Goal: Task Accomplishment & Management: Use online tool/utility

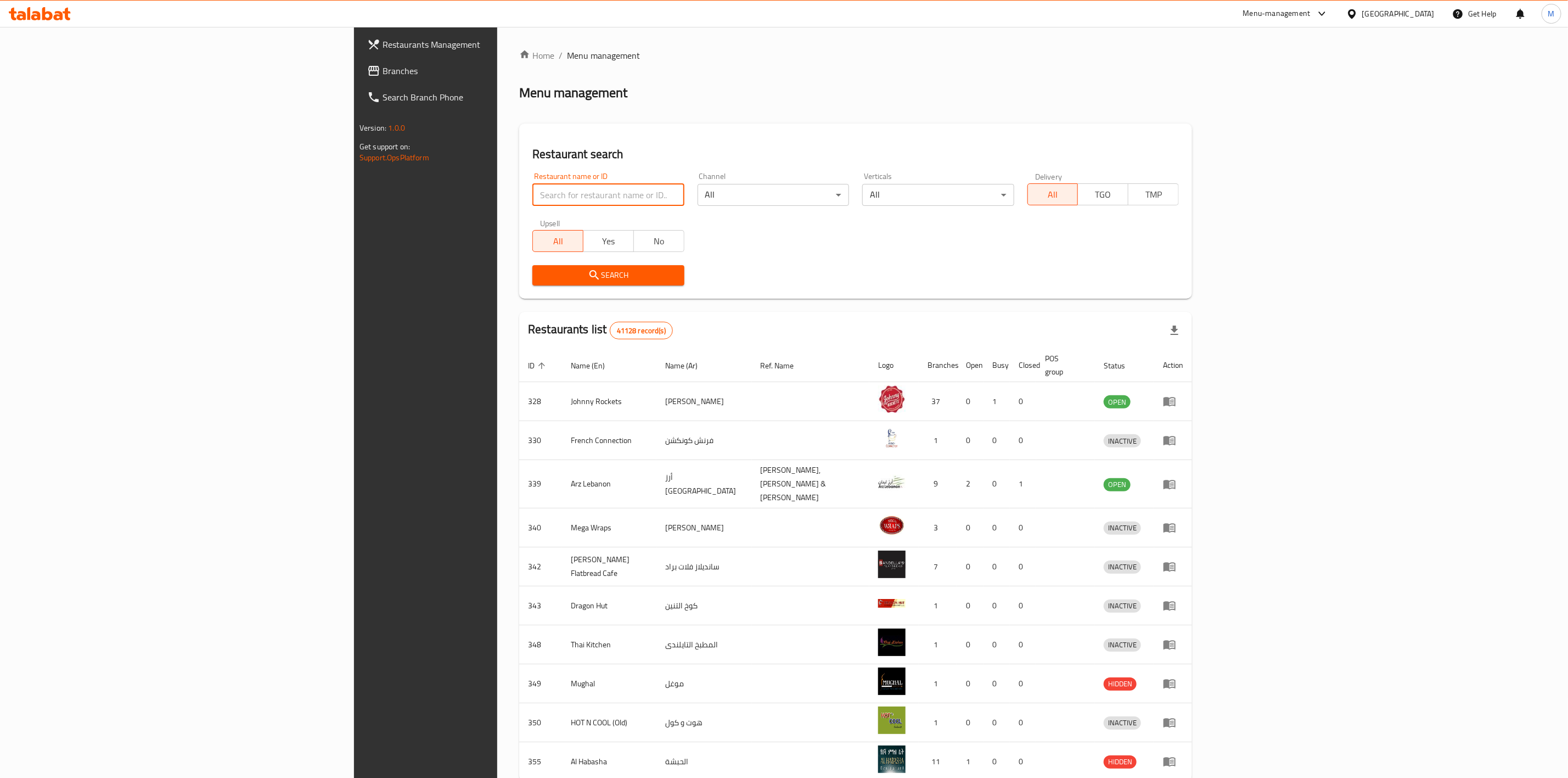
click at [532, 200] on input "search" at bounding box center [608, 195] width 152 height 22
paste input "670029"
click at [542, 277] on span "Search" at bounding box center [608, 275] width 134 height 14
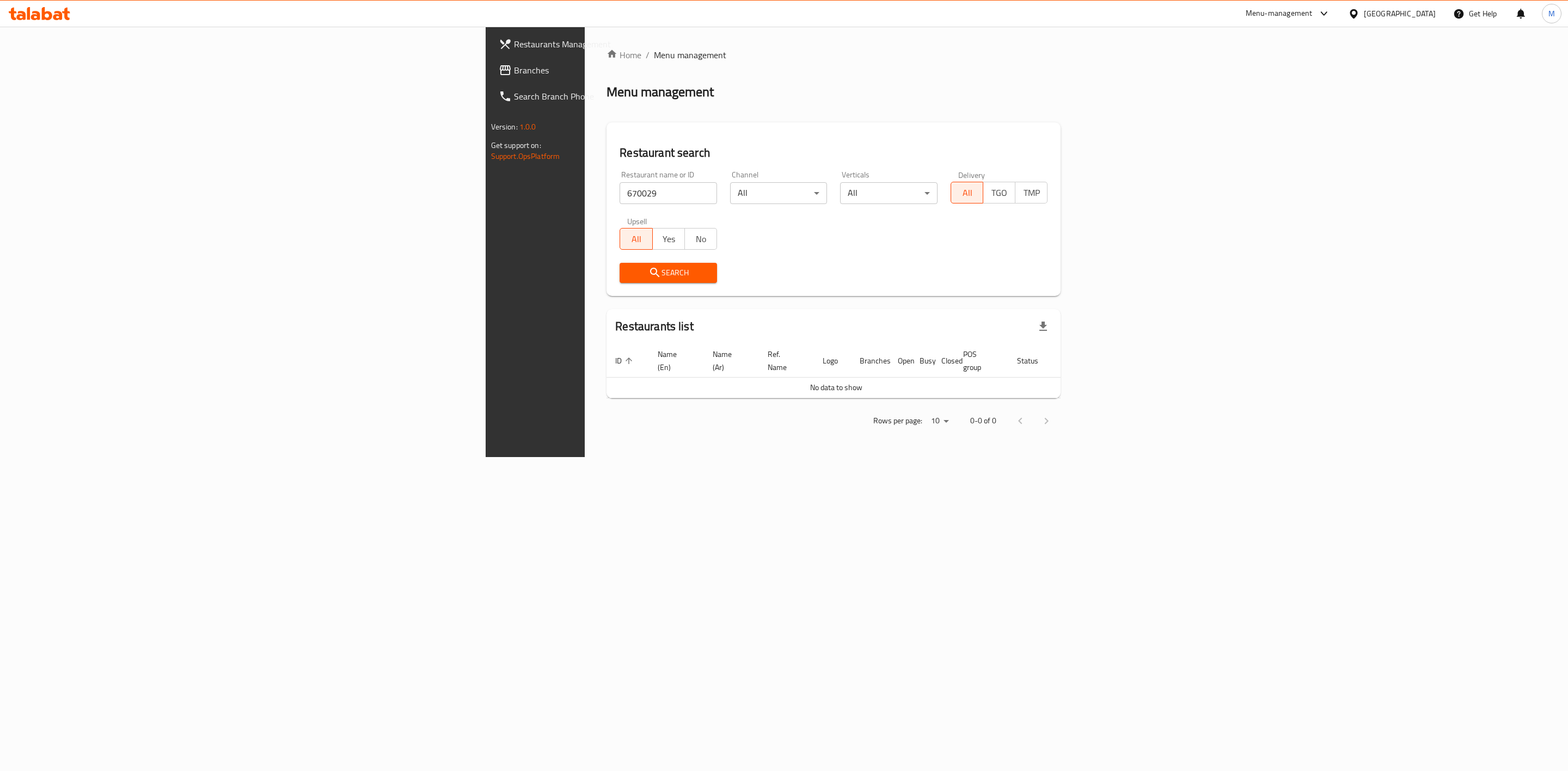
click at [619, 175] on div "Restaurant name or ID 670029 Restaurant name or ID" at bounding box center [668, 187] width 97 height 33
click at [619, 184] on input "670029" at bounding box center [668, 193] width 97 height 22
paste input "43483"
type input "643483"
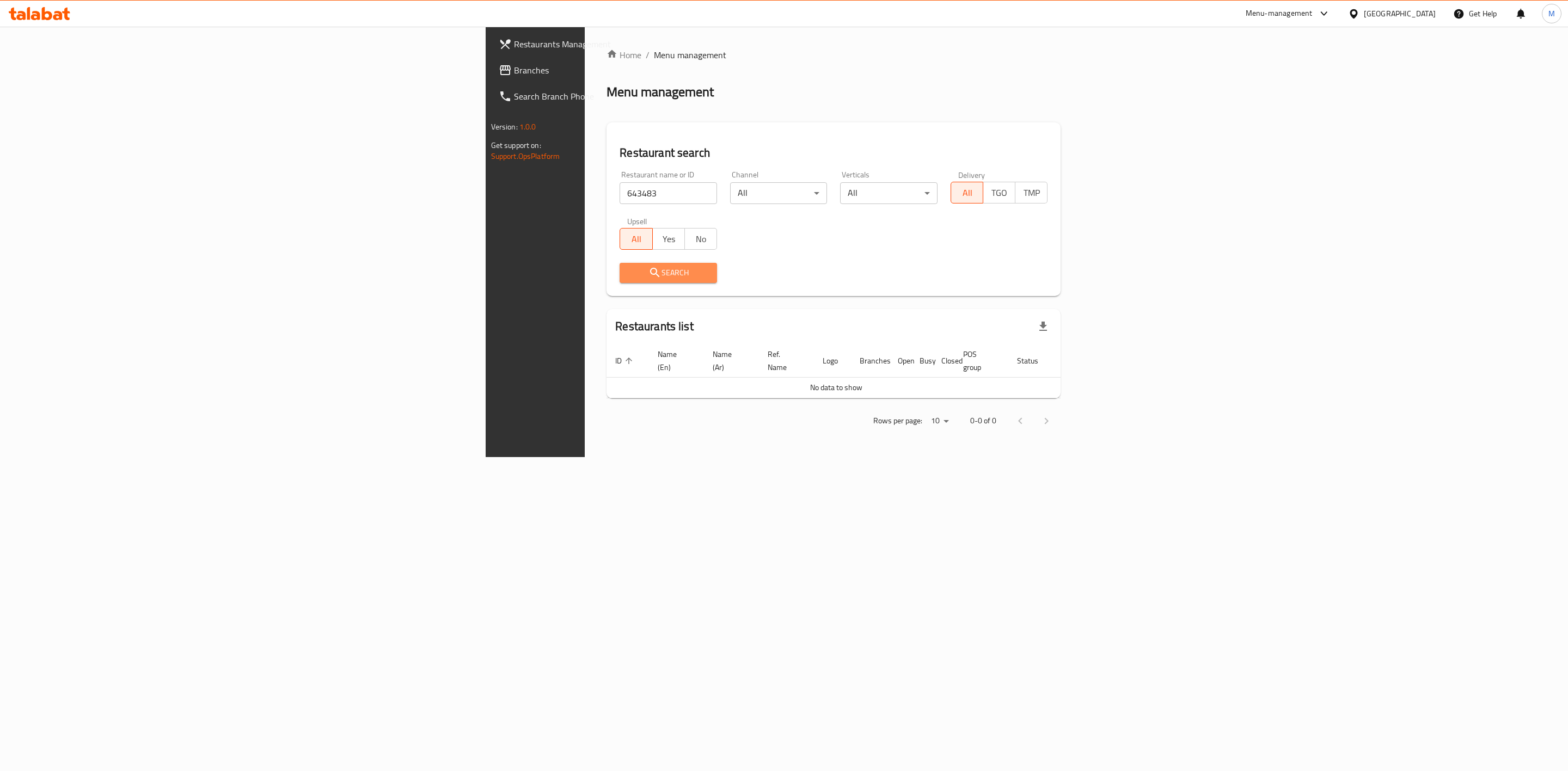
click at [628, 266] on span "Search" at bounding box center [668, 272] width 80 height 13
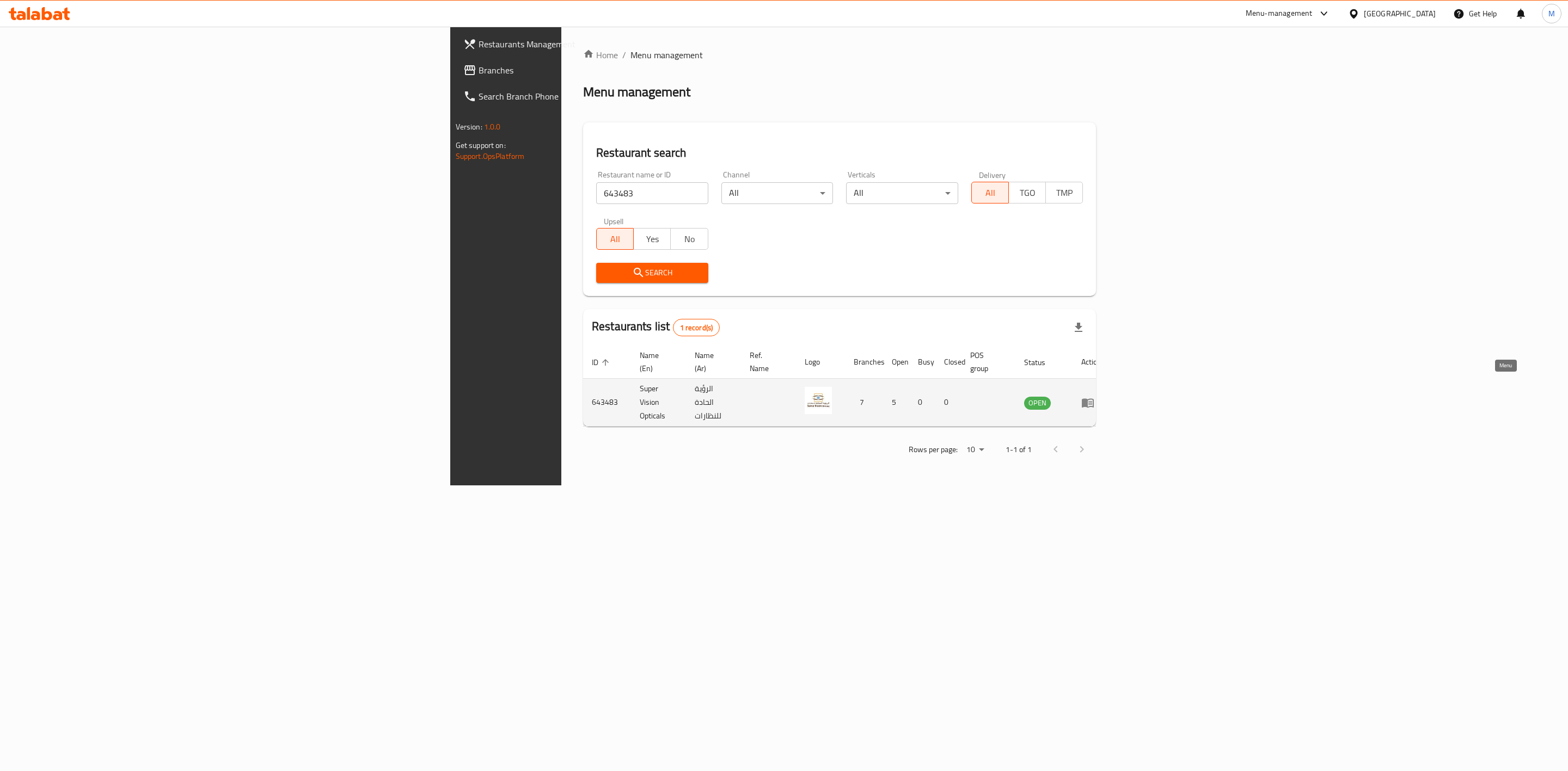
click at [1094, 399] on icon "enhanced table" at bounding box center [1088, 403] width 12 height 9
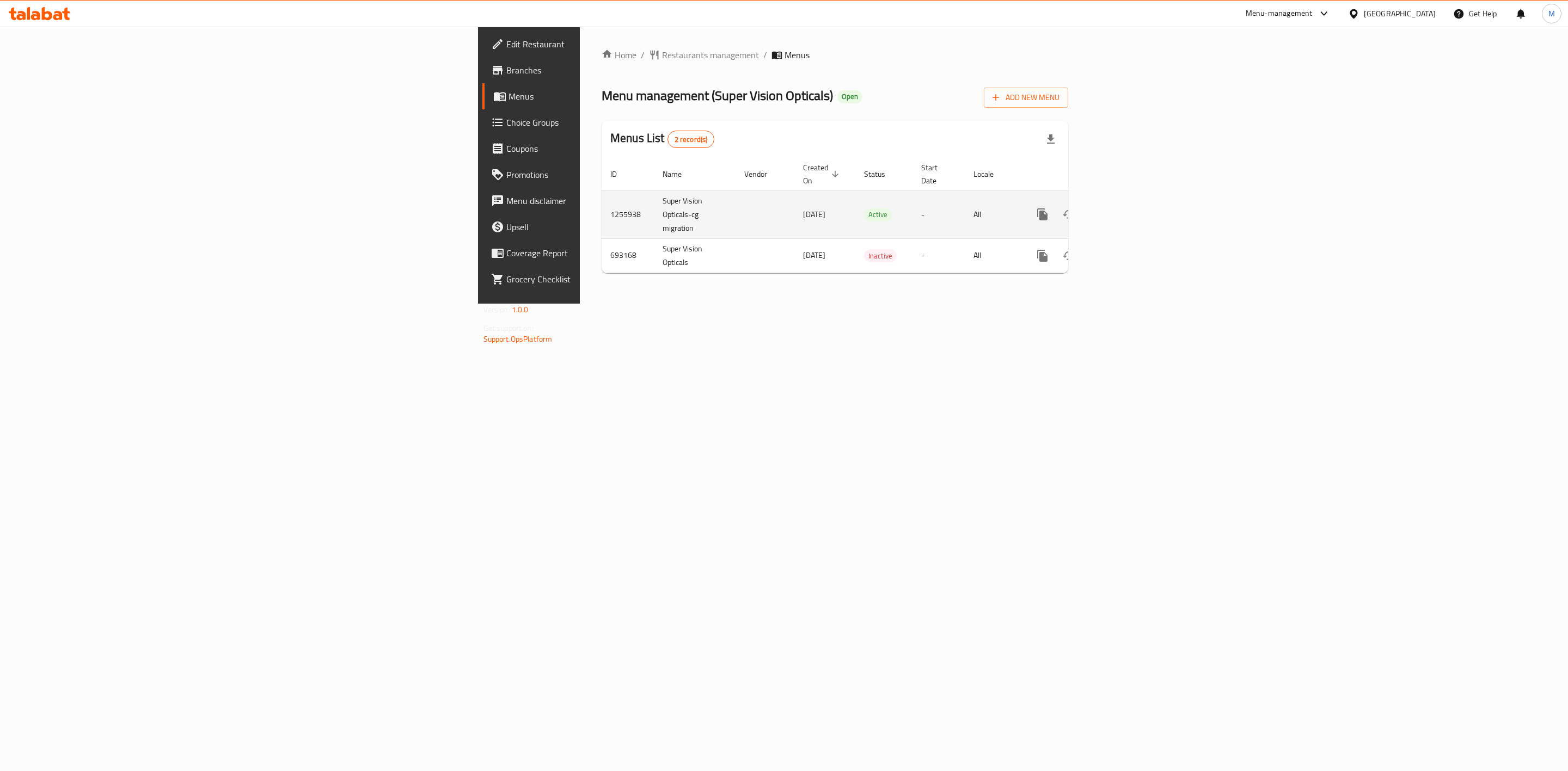
click at [654, 203] on td "Super Vision Opticals-cg migration" at bounding box center [695, 215] width 82 height 48
click at [1127, 208] on icon "enhanced table" at bounding box center [1121, 214] width 13 height 13
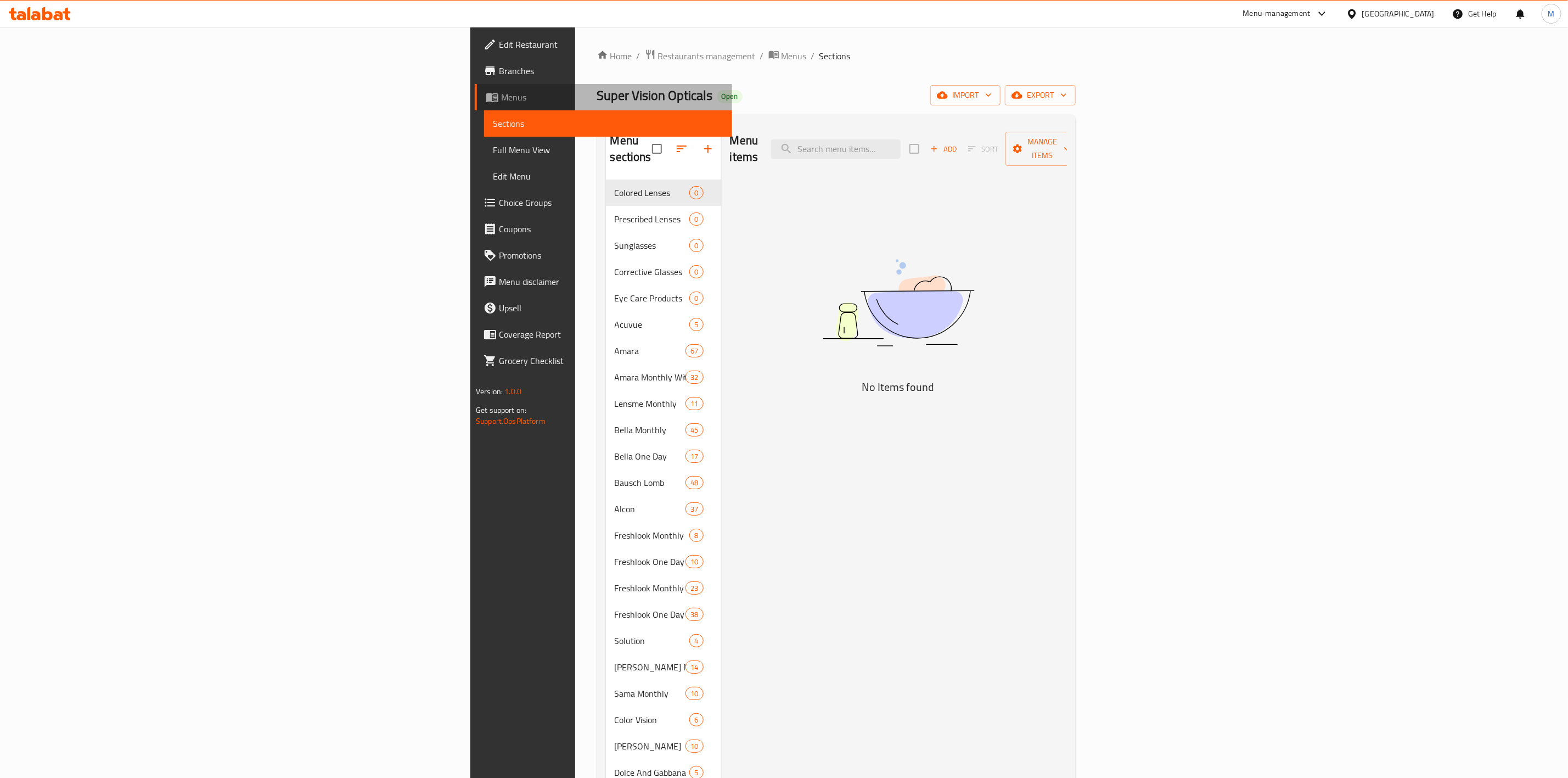
click at [501, 100] on span "Menus" at bounding box center [612, 97] width 222 height 13
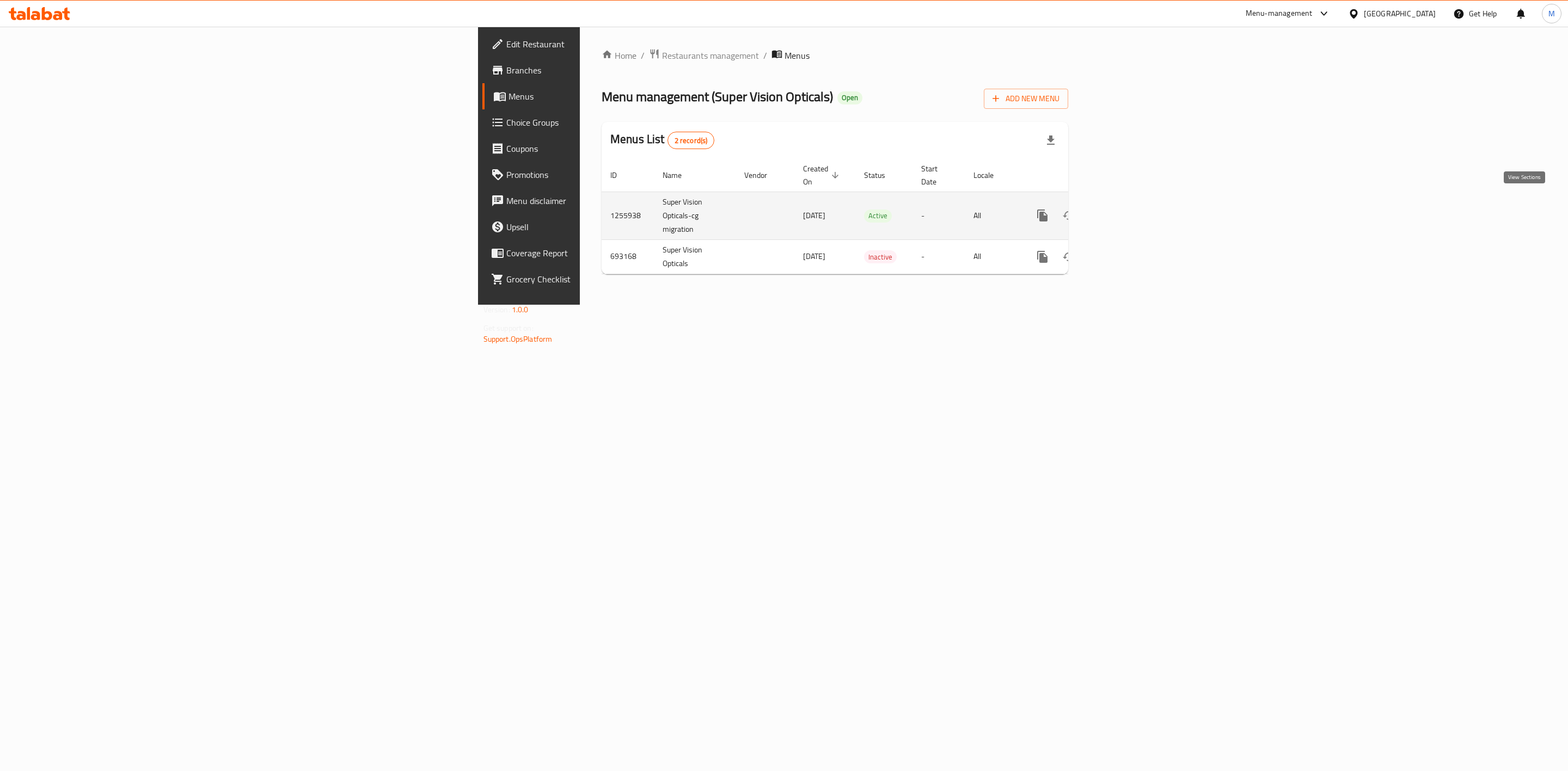
click at [1127, 209] on icon "enhanced table" at bounding box center [1121, 216] width 13 height 13
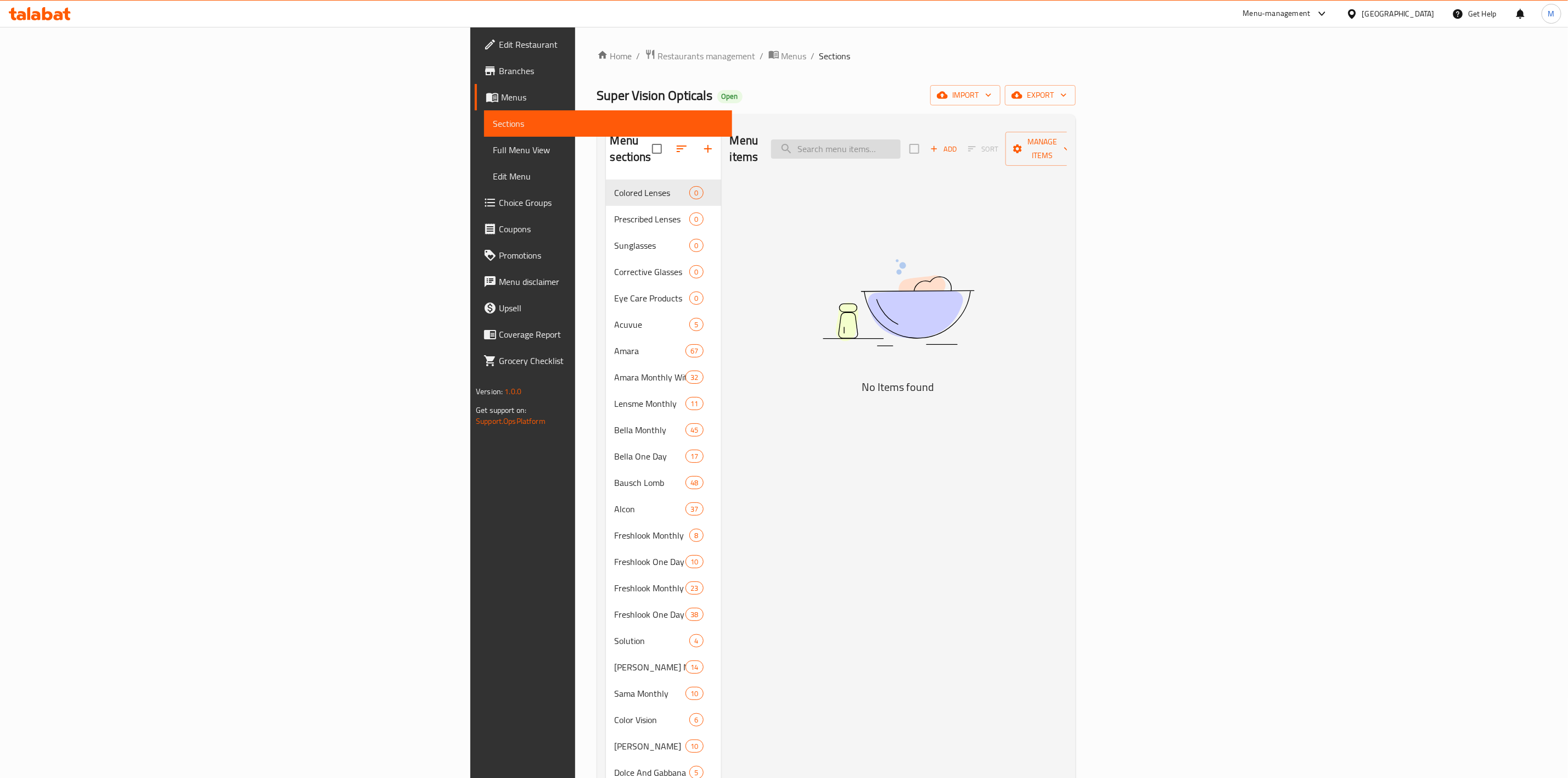
click at [901, 140] on input "search" at bounding box center [836, 149] width 129 height 19
paste input "JJM90"
type input "JJM90"
click at [484, 157] on link "Full Menu View" at bounding box center [608, 150] width 248 height 26
click at [493, 153] on span "Full Menu View" at bounding box center [608, 150] width 230 height 13
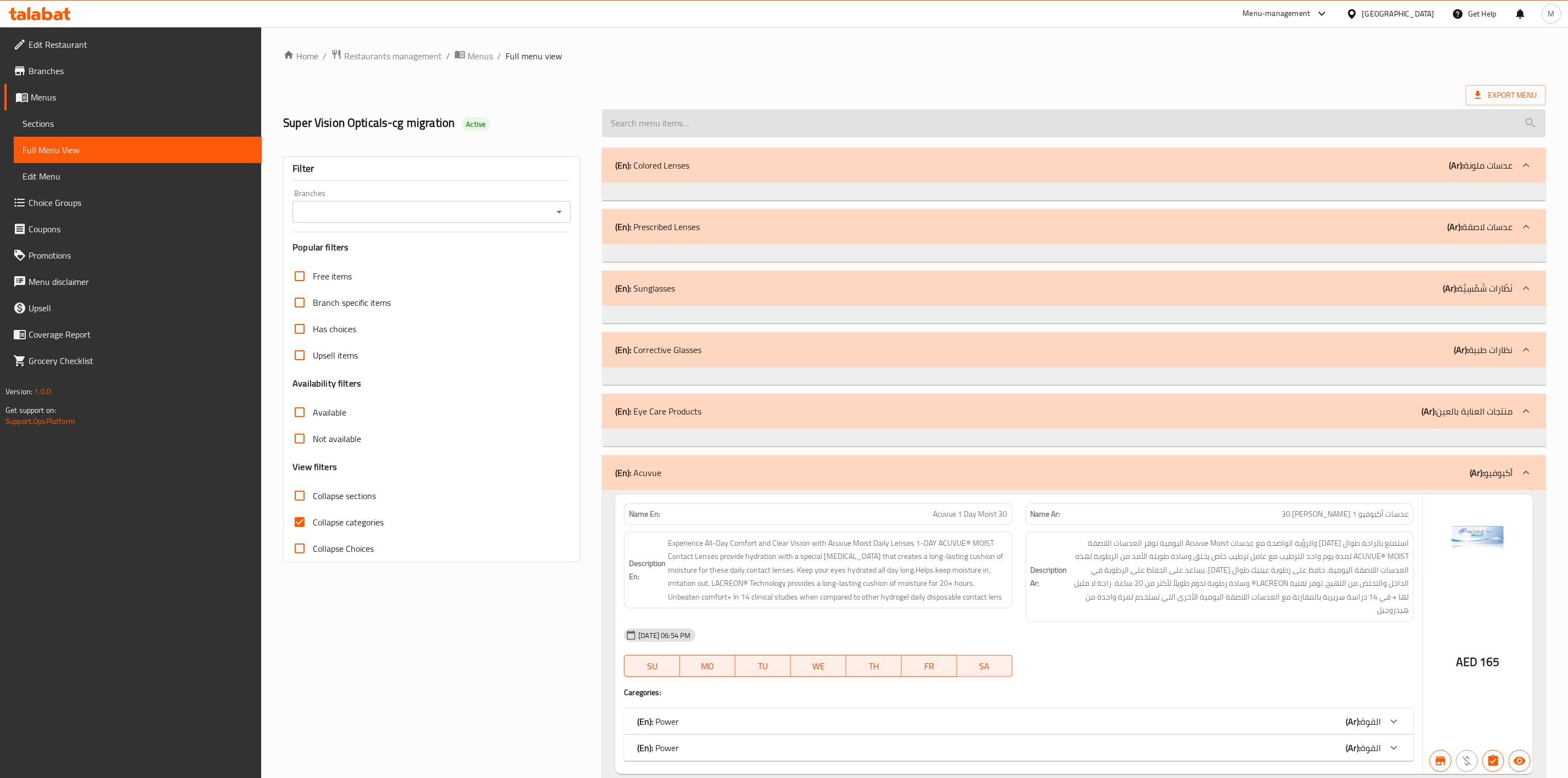
click at [808, 112] on input "search" at bounding box center [1074, 123] width 944 height 28
paste input "JJM90"
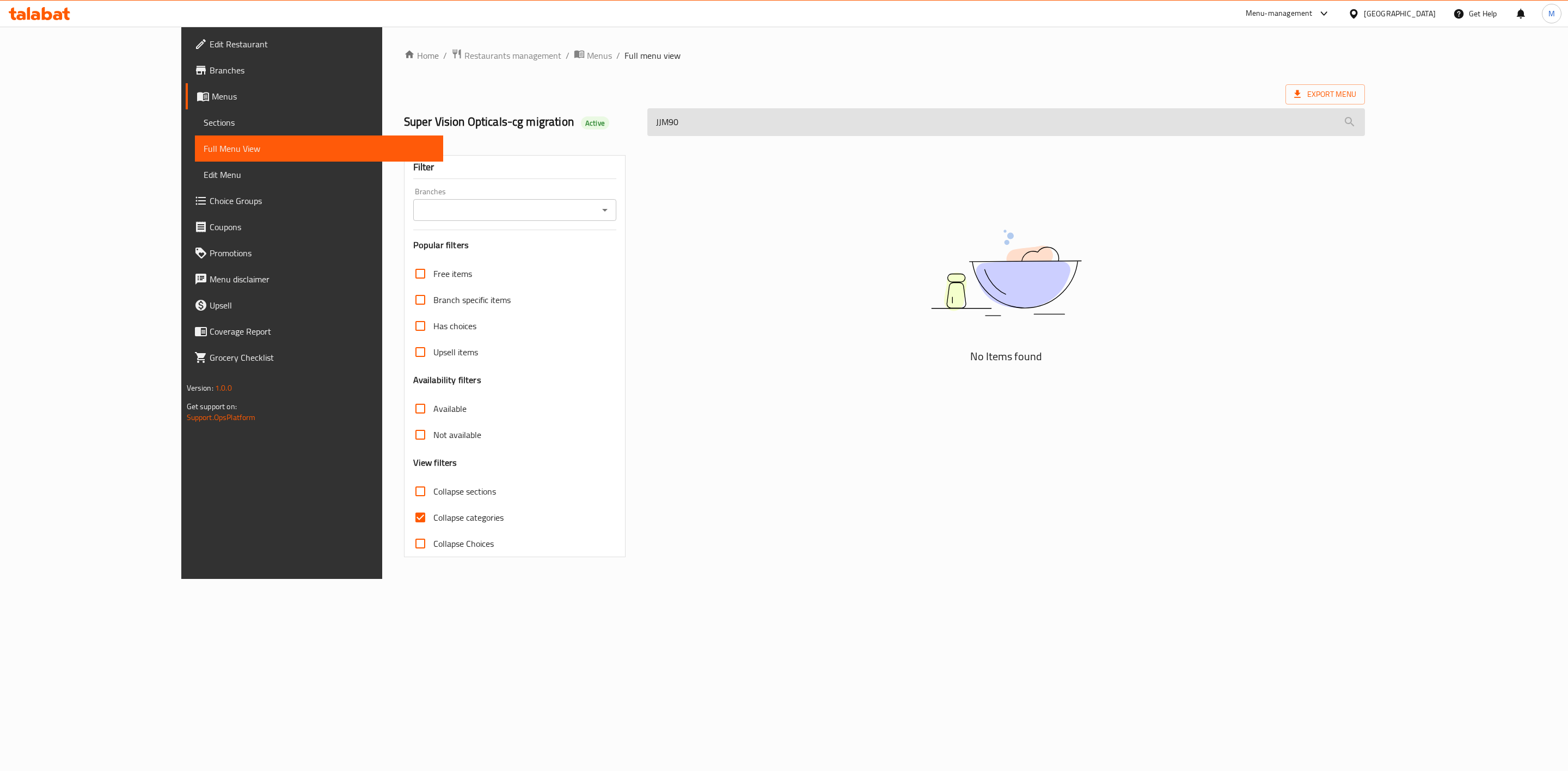
click at [652, 123] on input "JJM90" at bounding box center [1005, 122] width 717 height 28
click at [651, 123] on input "JJM90" at bounding box center [1005, 122] width 717 height 28
paste input "733905615061"
type input "733905615061"
click at [794, 170] on div "No Items found" at bounding box center [1006, 352] width 731 height 424
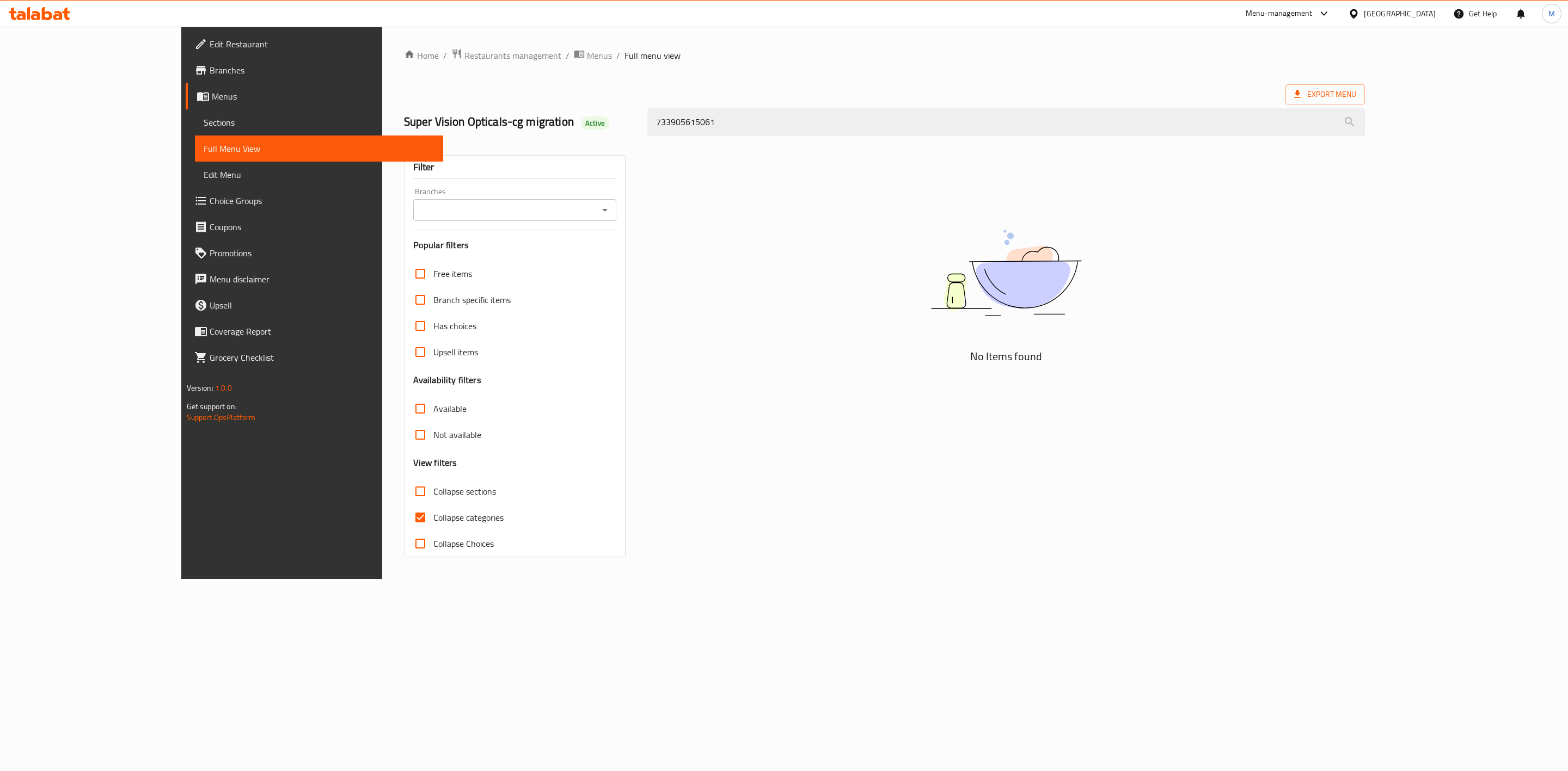
click at [807, 87] on div "Export Menu" at bounding box center [884, 94] width 961 height 20
click at [837, 124] on input "733905615061" at bounding box center [1005, 122] width 717 height 28
click at [838, 123] on input "733905615061" at bounding box center [1005, 122] width 717 height 28
click at [407, 274] on input "Free items" at bounding box center [420, 274] width 26 height 26
checkbox input "true"
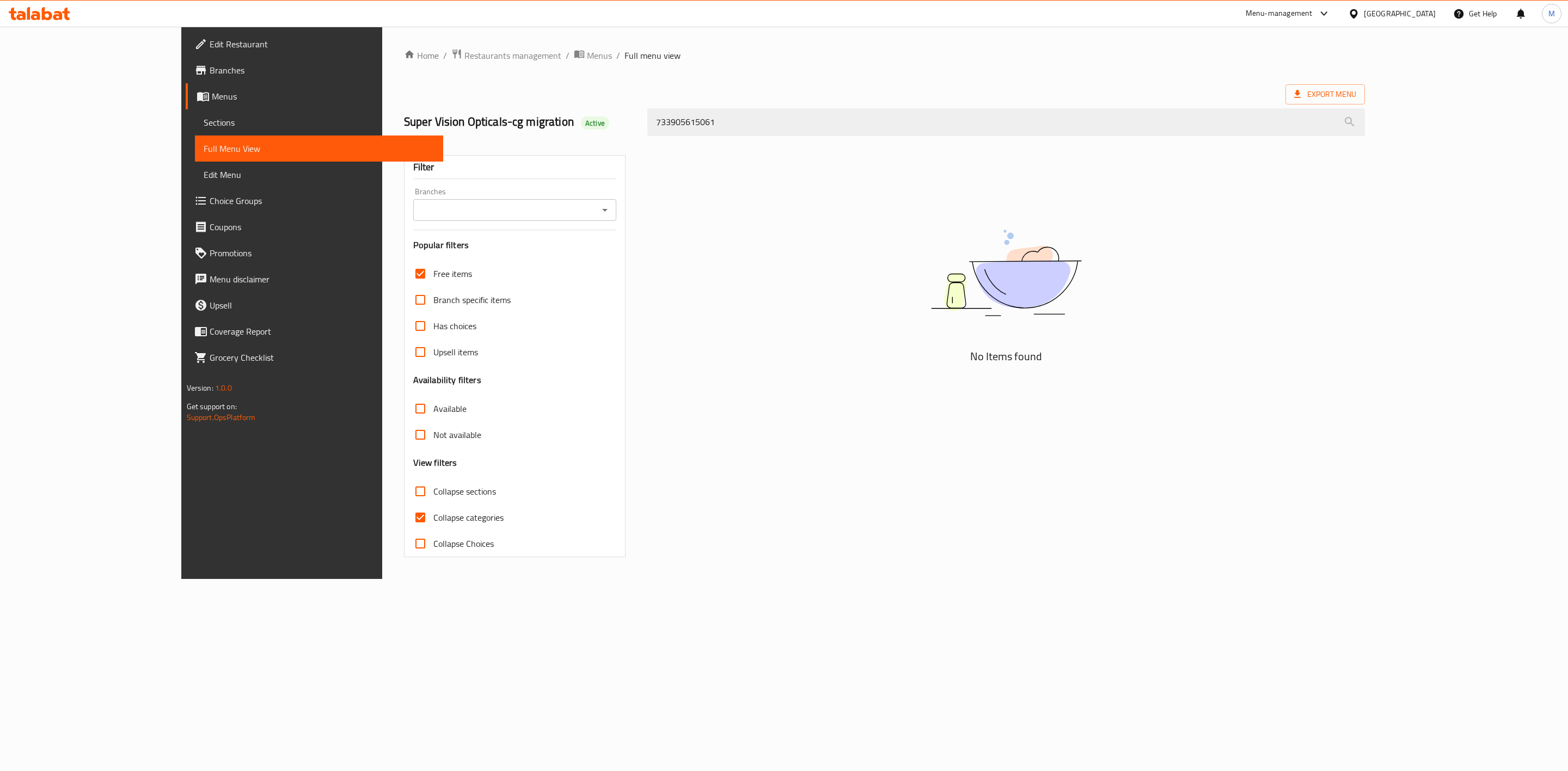
click at [407, 304] on input "Branch specific items" at bounding box center [420, 299] width 26 height 26
checkbox input "true"
click at [407, 321] on input "Has choices" at bounding box center [420, 326] width 26 height 26
checkbox input "true"
click at [434, 351] on span "Upsell items" at bounding box center [456, 352] width 45 height 13
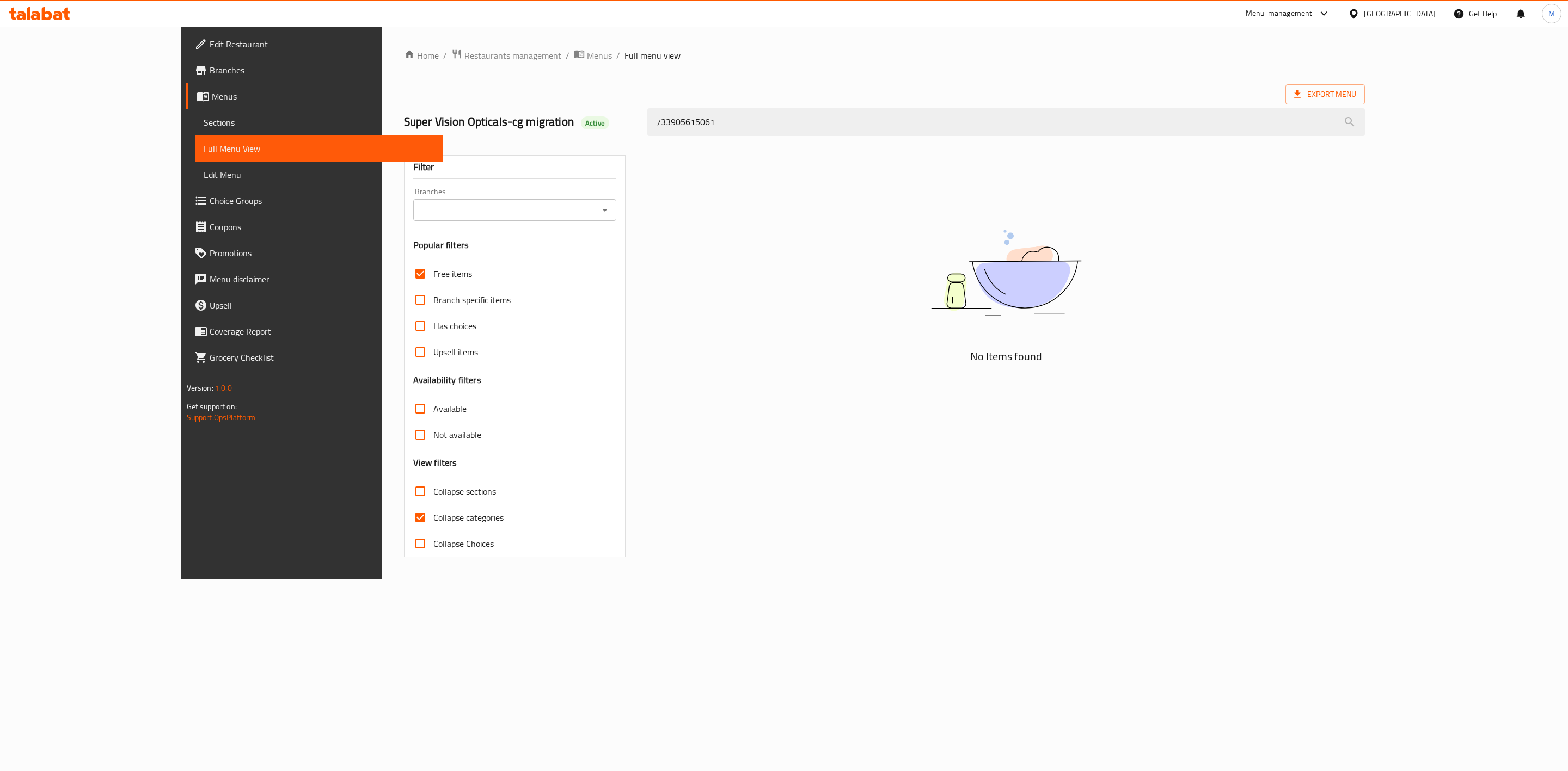
click at [407, 351] on input "Upsell items" at bounding box center [420, 352] width 26 height 26
checkbox input "true"
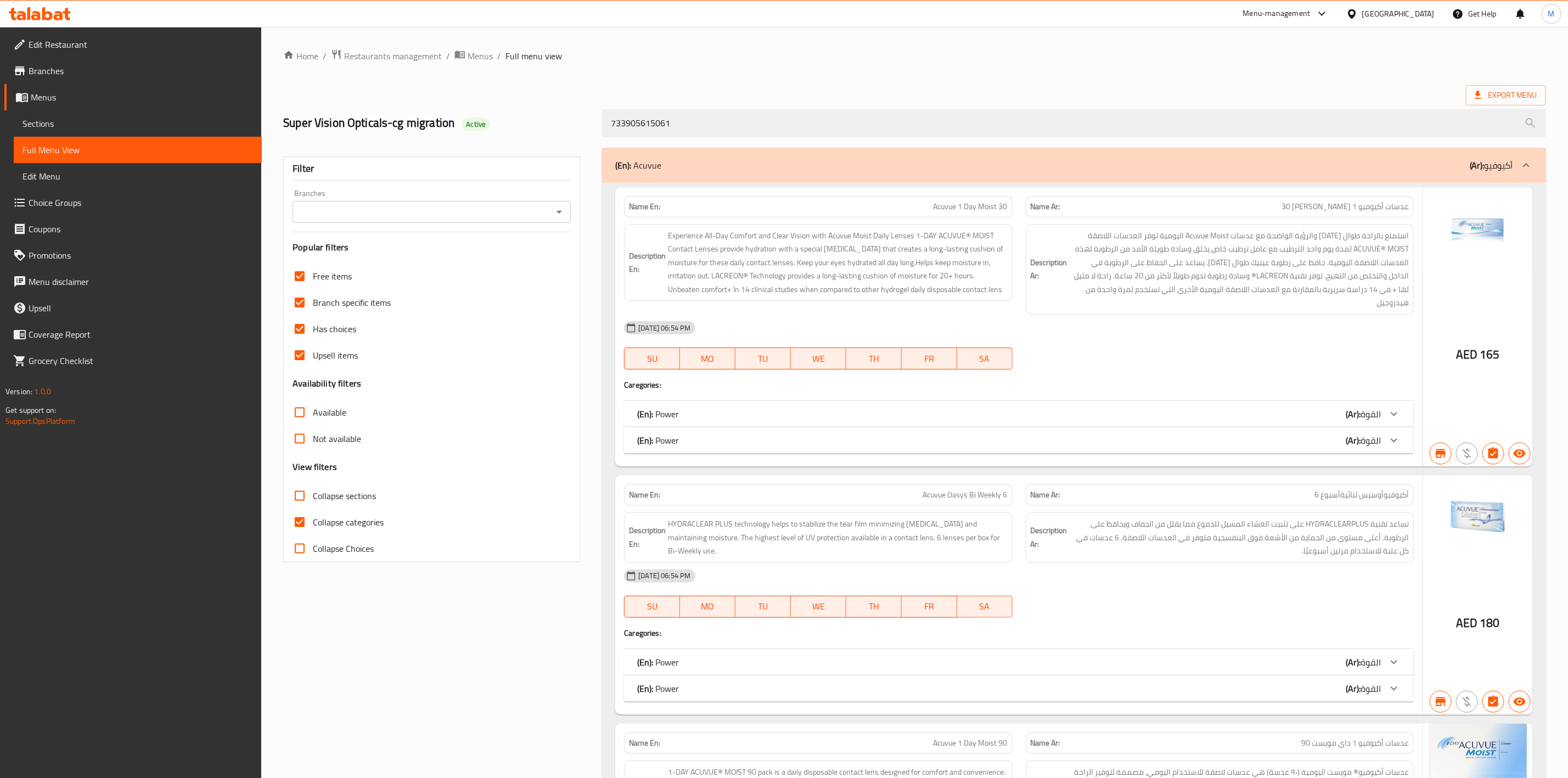
click at [294, 412] on input "Available" at bounding box center [300, 412] width 26 height 26
checkbox input "true"
drag, startPoint x: 300, startPoint y: 442, endPoint x: 318, endPoint y: 535, distance: 94.7
click at [298, 444] on input "Not available" at bounding box center [300, 439] width 26 height 26
checkbox input "true"
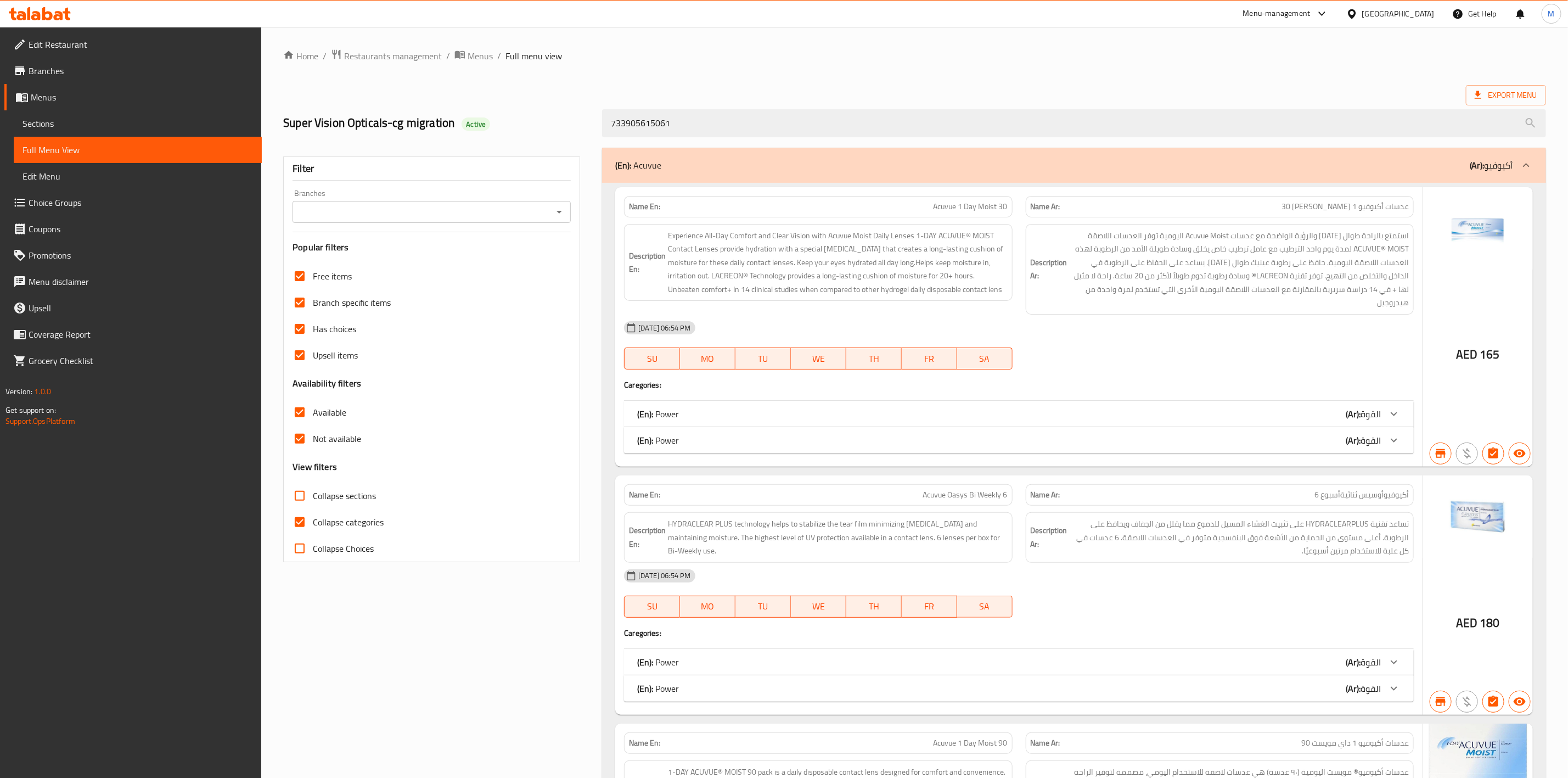
click at [298, 500] on input "Collapse sections" at bounding box center [300, 495] width 26 height 26
checkbox input "true"
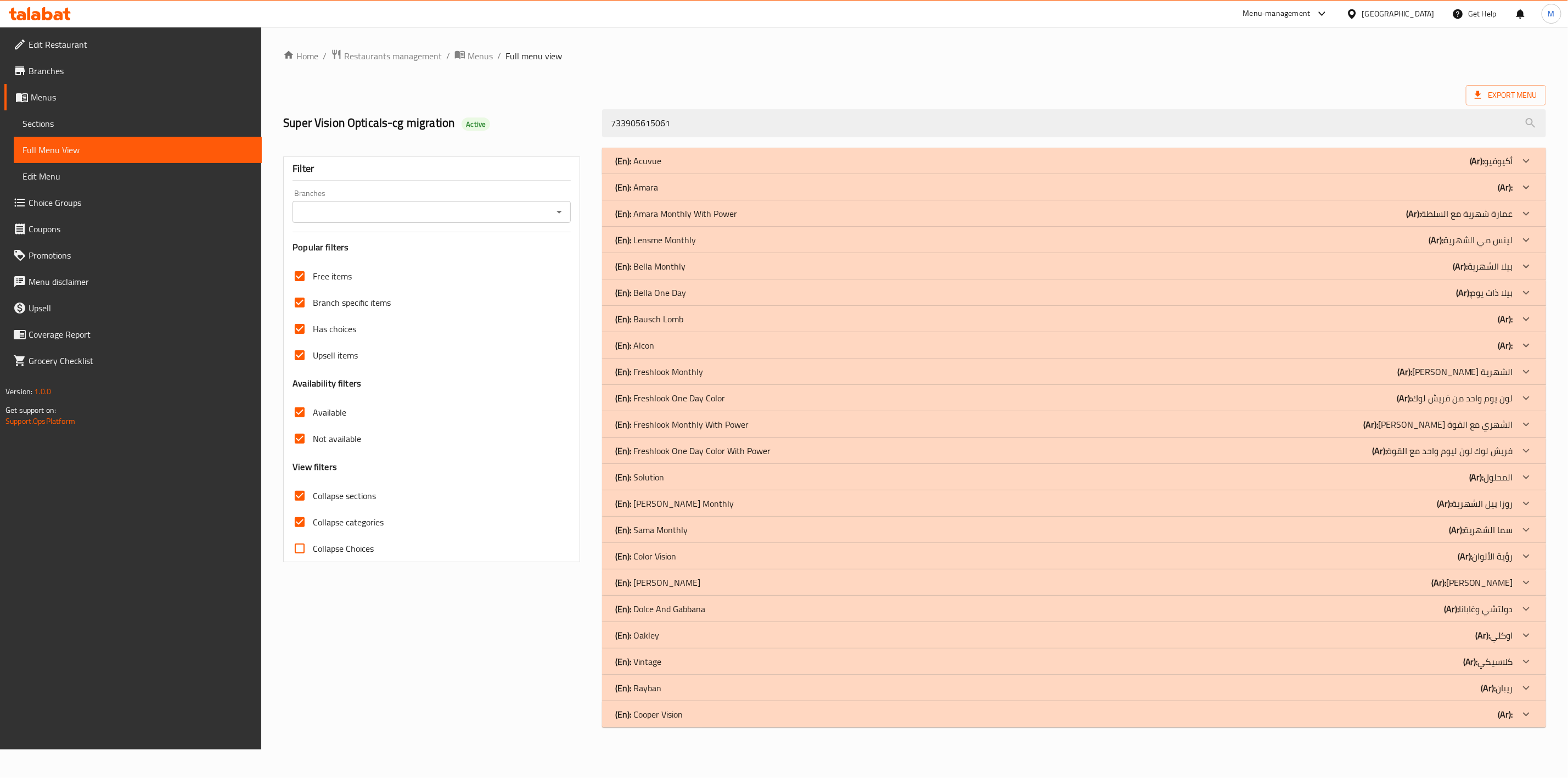
click at [303, 551] on input "Collapse Choices" at bounding box center [300, 548] width 26 height 26
checkbox input "true"
click at [364, 210] on input "Branches" at bounding box center [423, 211] width 253 height 15
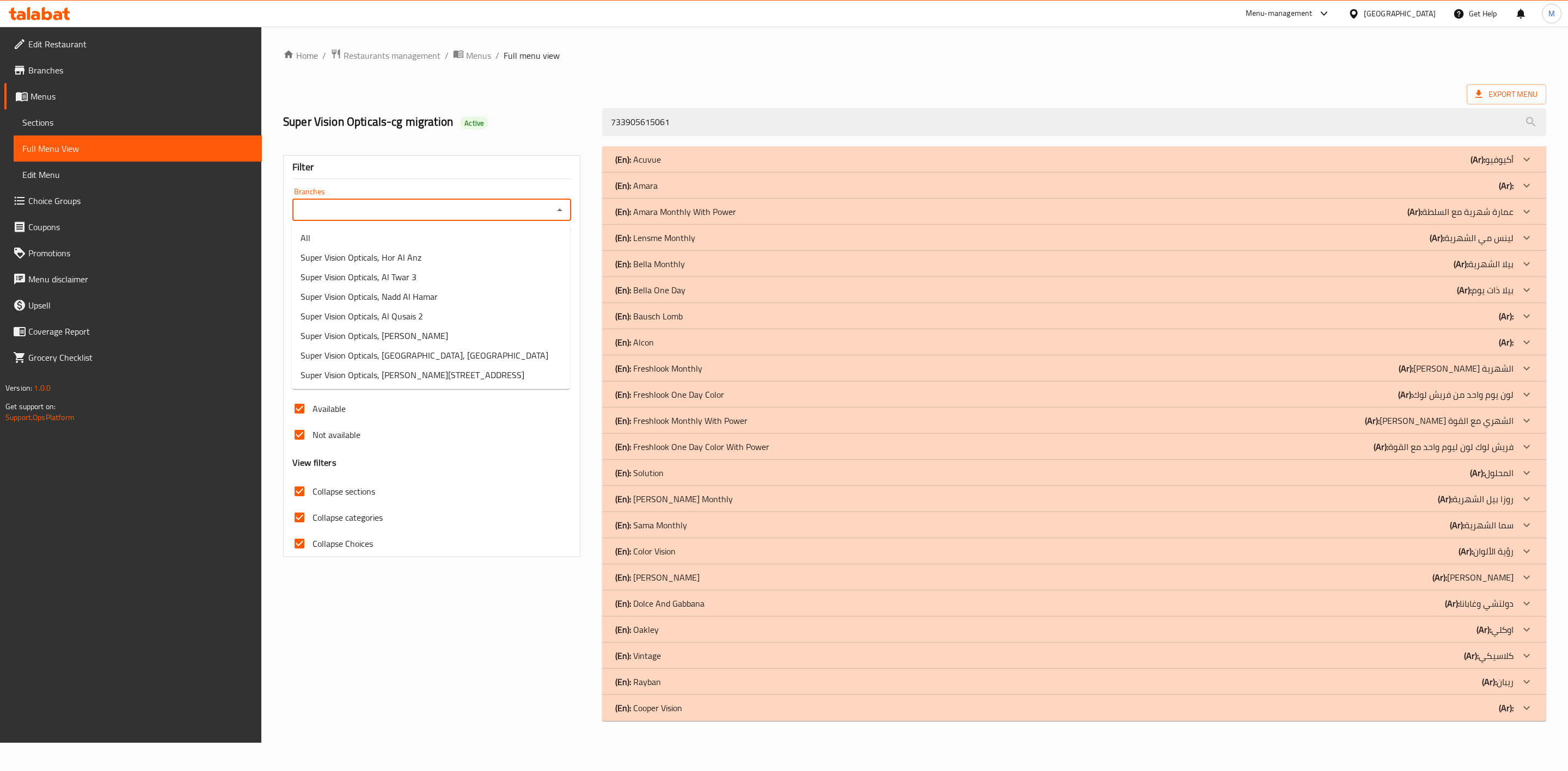
click at [558, 211] on icon "Close" at bounding box center [560, 210] width 6 height 3
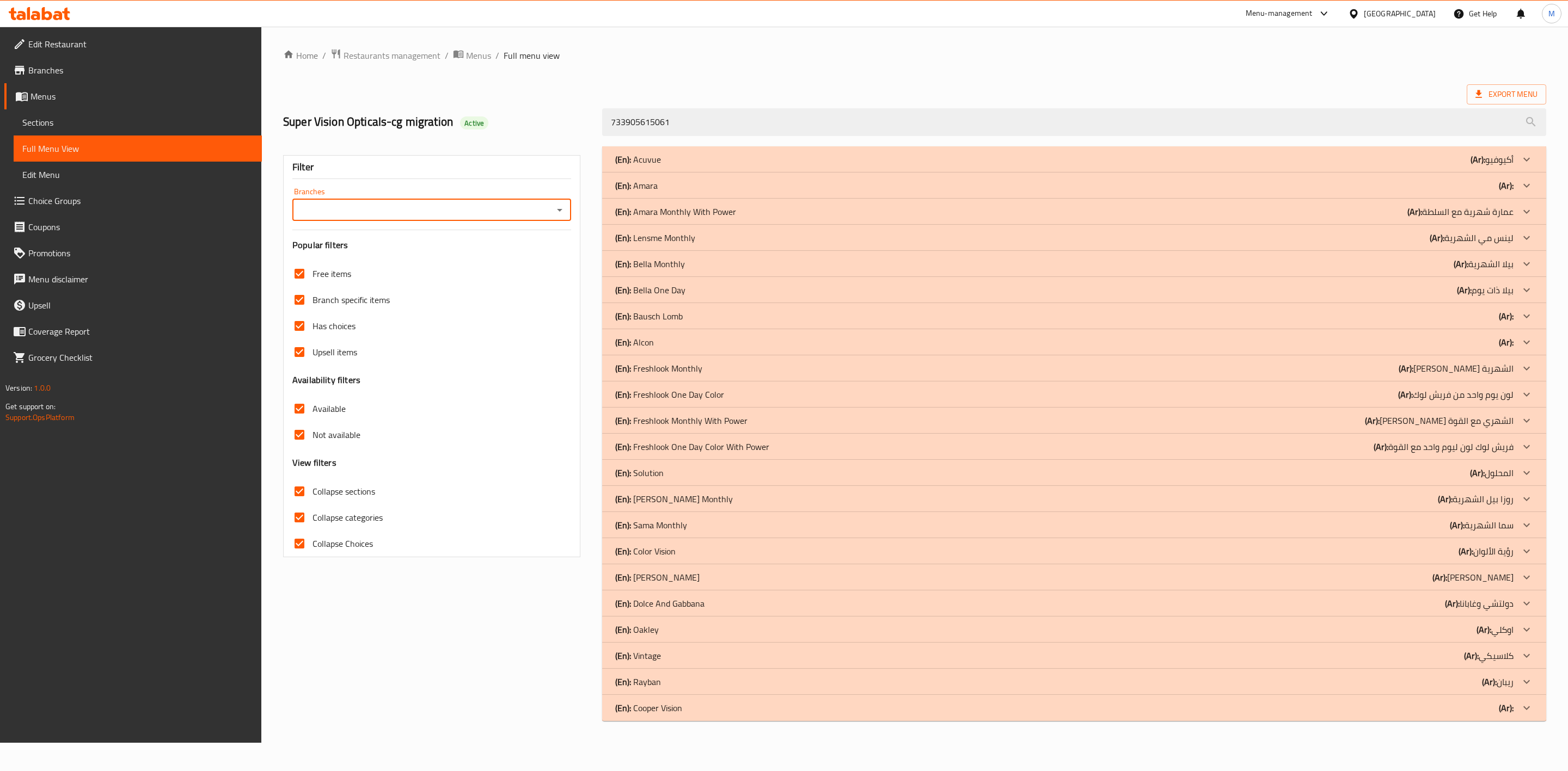
click at [558, 211] on icon "Open" at bounding box center [560, 210] width 13 height 13
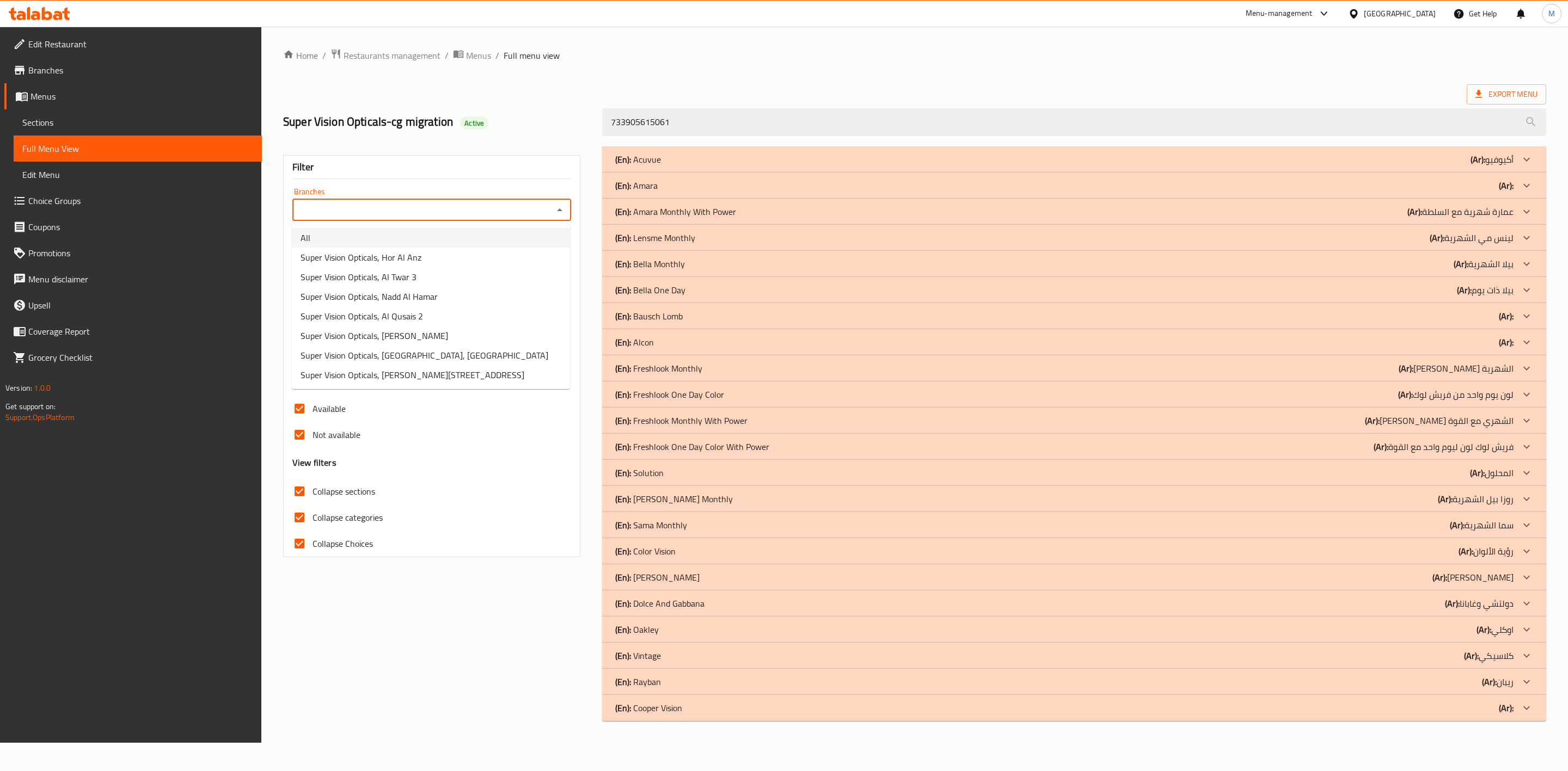
click at [348, 242] on li "All" at bounding box center [431, 238] width 278 height 20
type input "All"
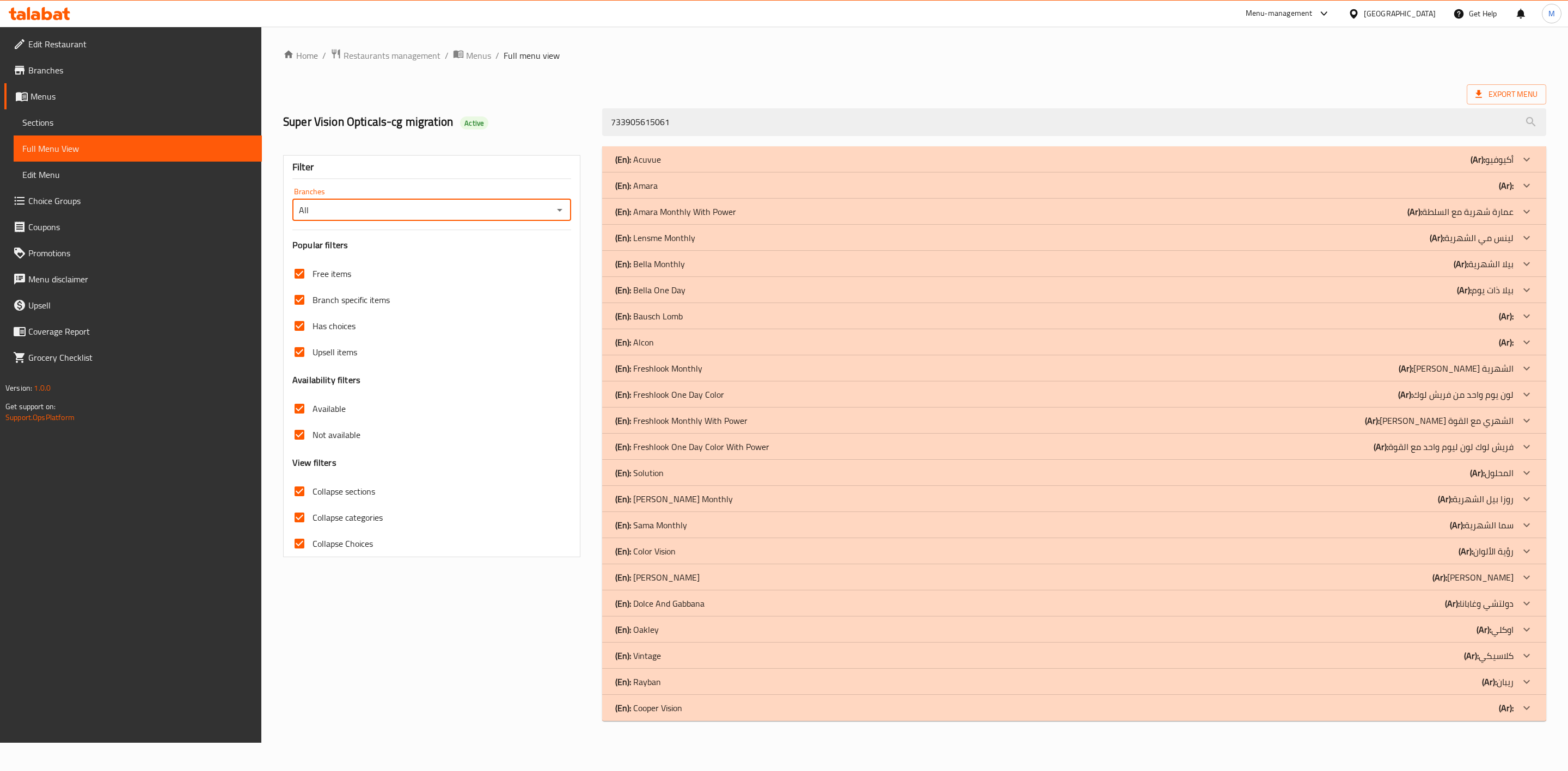
click at [783, 82] on div "Home / Restaurants management / Menus / Full menu view Export Menu Super Vision…" at bounding box center [915, 384] width 1263 height 672
click at [1491, 93] on span "Export Menu" at bounding box center [1506, 94] width 62 height 13
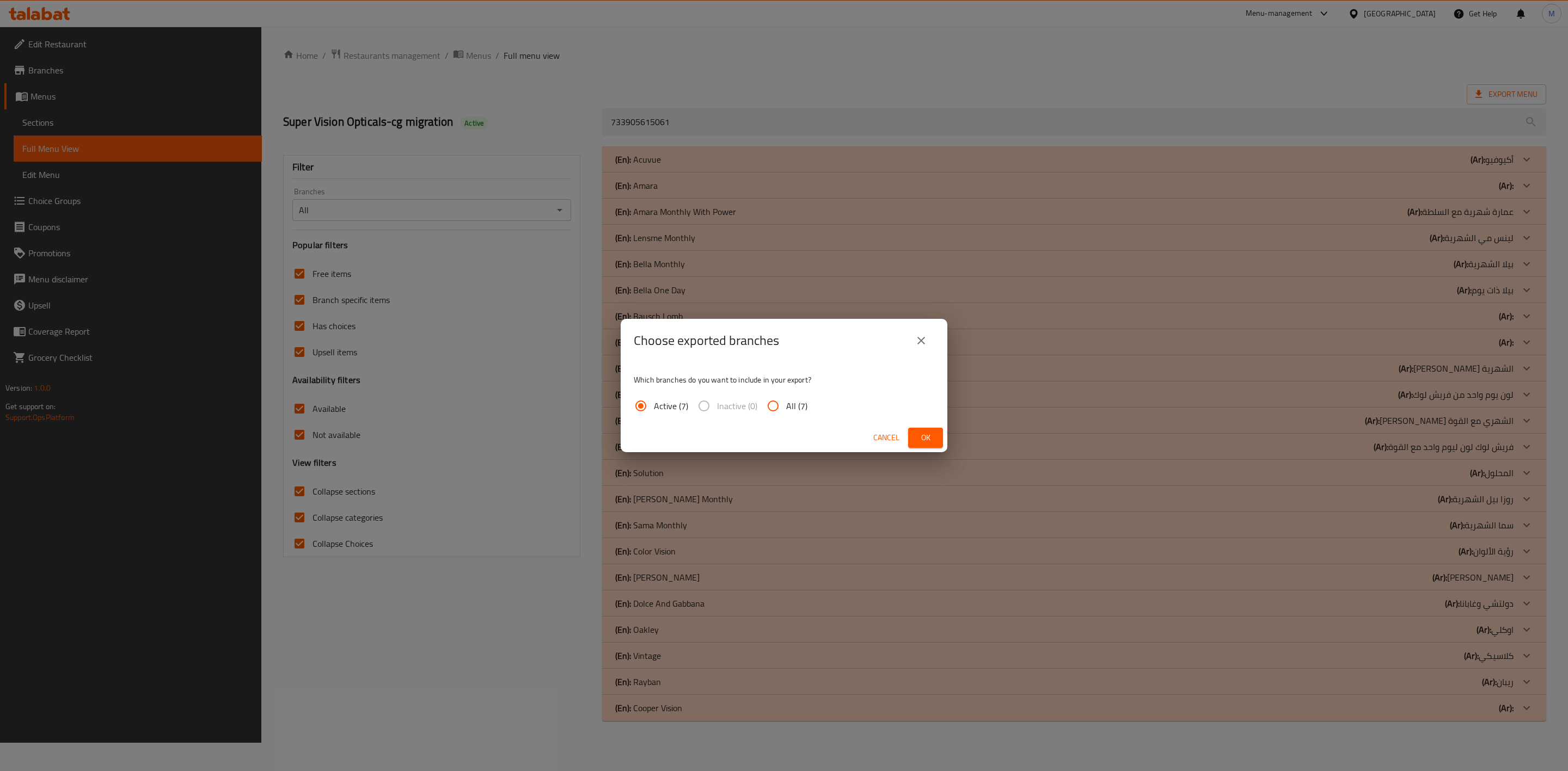
click at [768, 410] on input "All (7)" at bounding box center [773, 406] width 26 height 26
radio input "true"
click at [937, 441] on button "Ok" at bounding box center [925, 438] width 35 height 20
